Goal: Task Accomplishment & Management: Complete application form

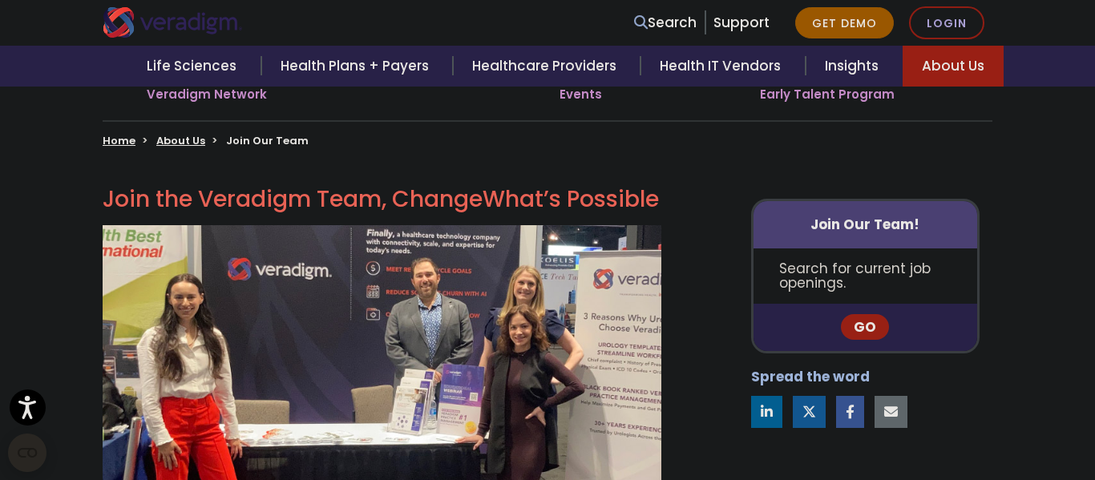
scroll to position [387, 0]
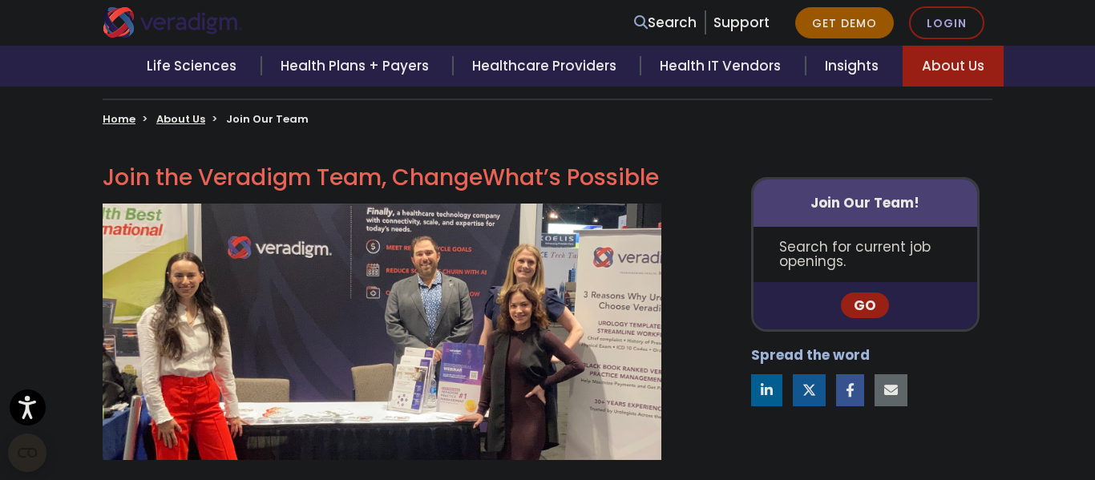
click at [872, 309] on link "Go" at bounding box center [865, 306] width 48 height 26
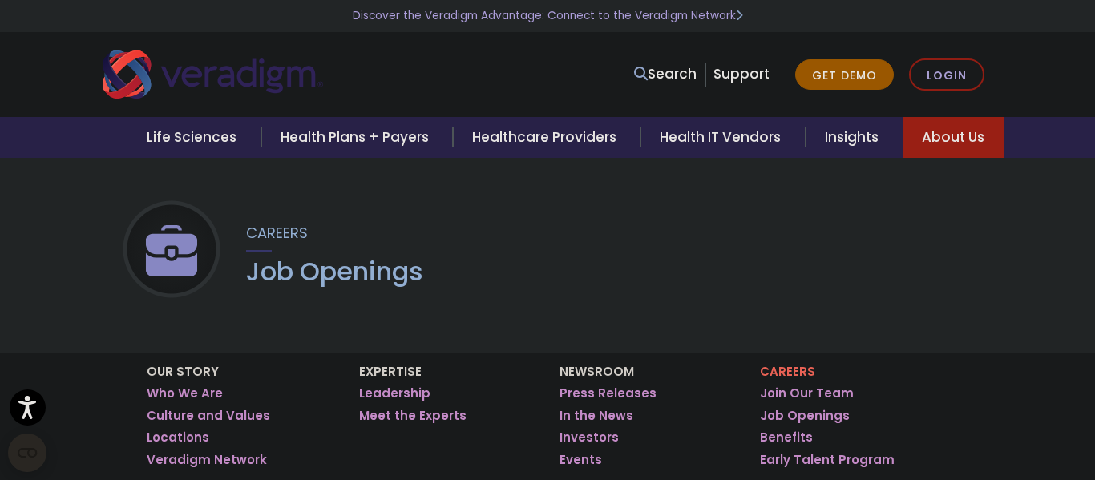
click at [568, 249] on div "Careers Job Openings" at bounding box center [547, 255] width 1095 height 196
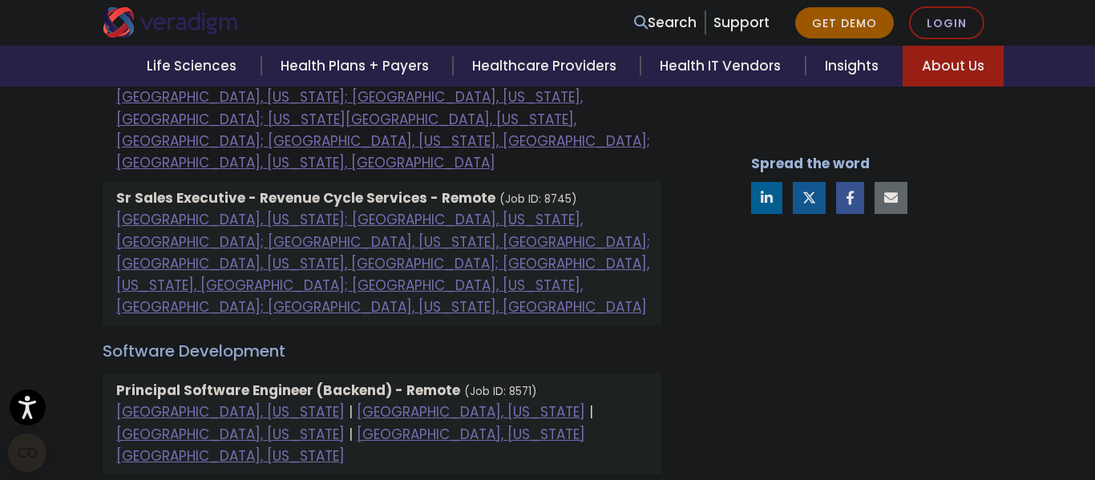
scroll to position [1841, 0]
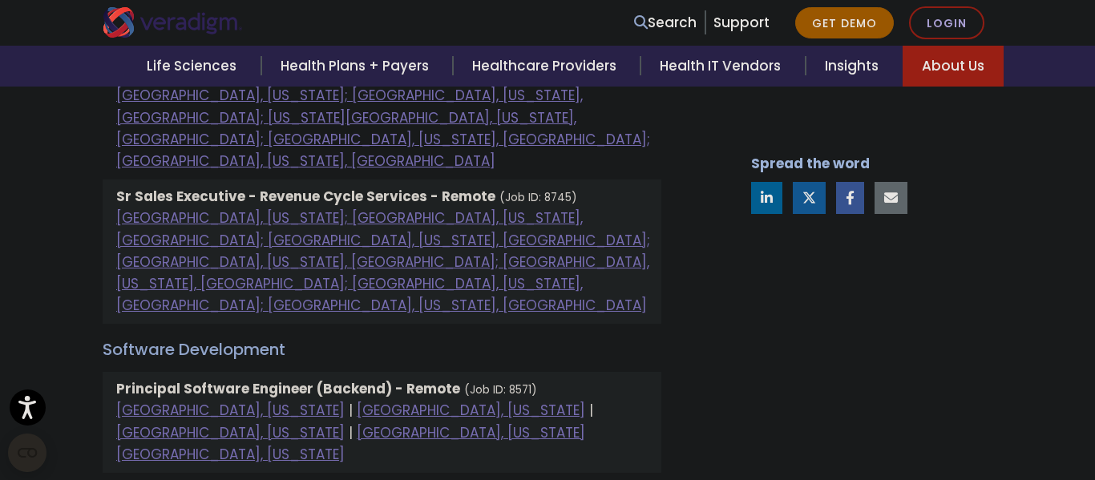
click at [277, 379] on strong "Principal Software Engineer (Backend) - Remote" at bounding box center [288, 388] width 344 height 19
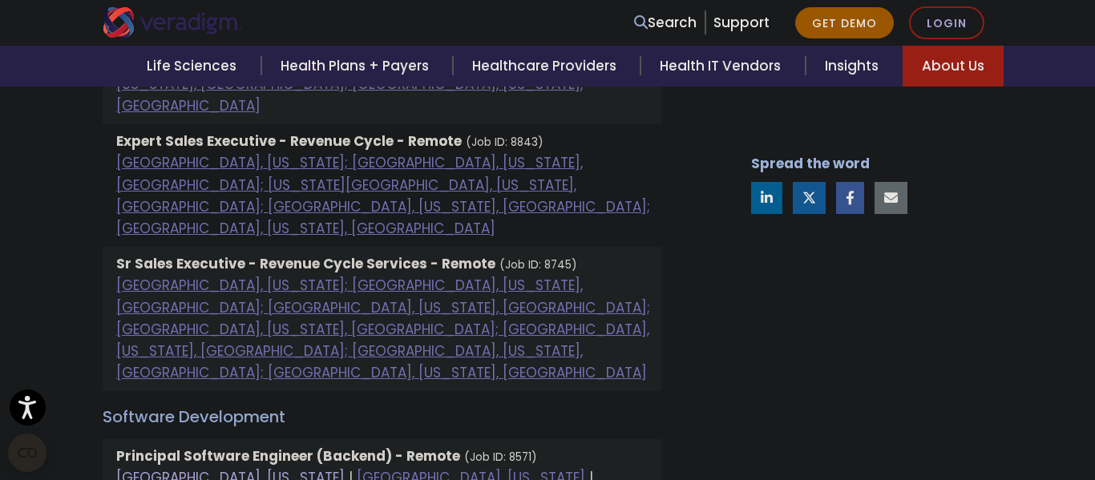
scroll to position [1773, 0]
click at [206, 469] on link "[GEOGRAPHIC_DATA], [US_STATE]" at bounding box center [230, 478] width 228 height 19
